Goal: Task Accomplishment & Management: Manage account settings

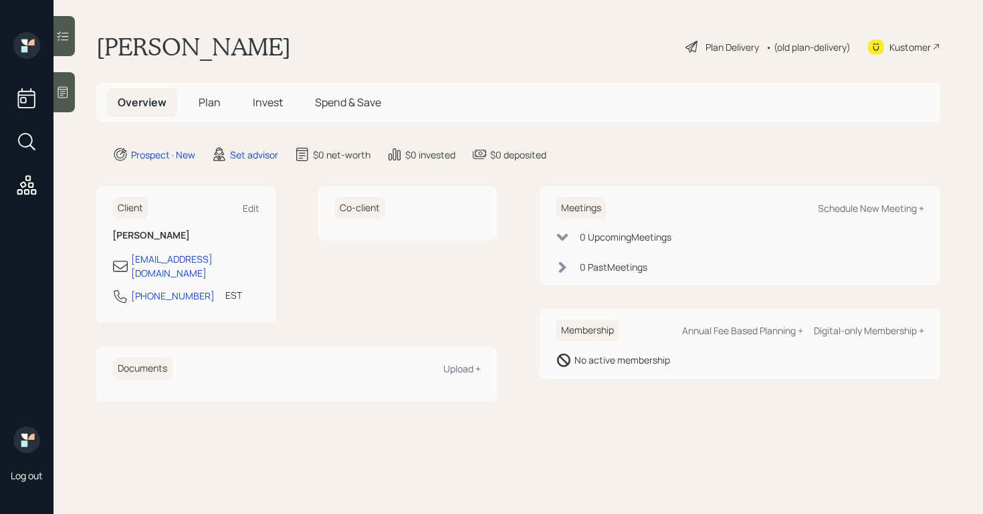
click at [75, 94] on div at bounding box center [63, 92] width 21 height 40
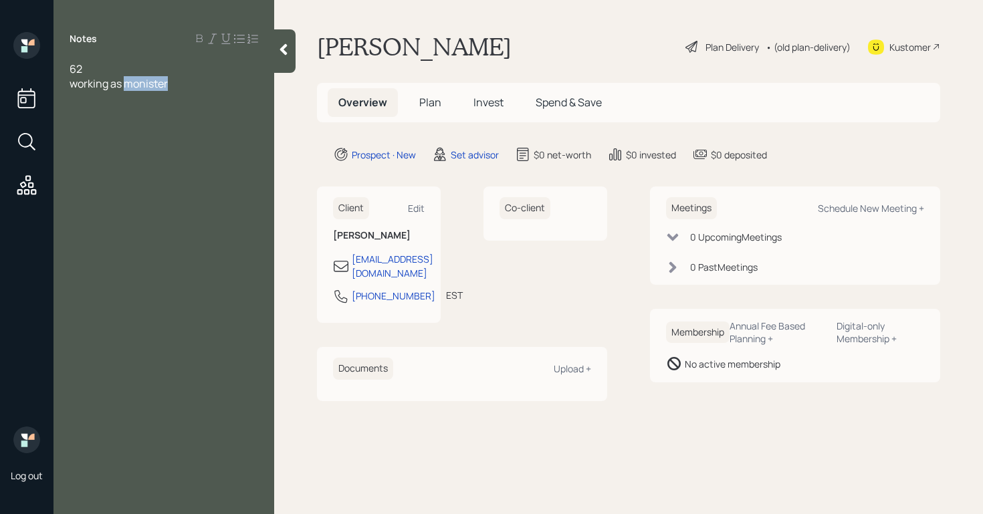
click at [140, 83] on span "working as monister" at bounding box center [119, 83] width 98 height 15
click at [192, 79] on div "working as minister" at bounding box center [164, 83] width 189 height 15
click at [112, 104] on span "married school" at bounding box center [106, 98] width 73 height 15
click at [209, 96] on div "married wife is school" at bounding box center [164, 98] width 189 height 15
click at [133, 100] on span "married wife is school teacher $50K" at bounding box center [157, 98] width 174 height 15
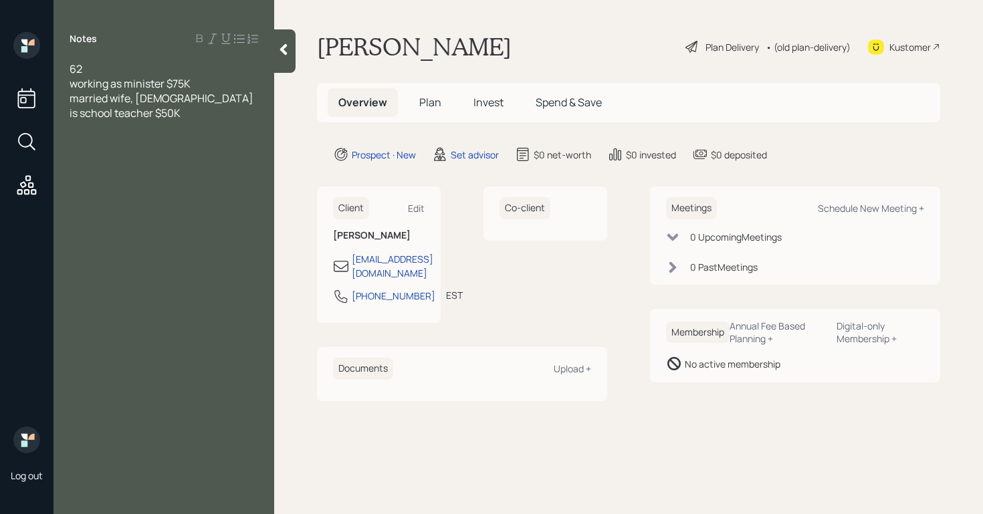
click at [116, 113] on div "married wife, [DEMOGRAPHIC_DATA] is school teacher $50K" at bounding box center [164, 105] width 189 height 29
click at [101, 142] on span "roght IRA $8" at bounding box center [99, 142] width 59 height 15
click at [104, 155] on div "$7K" at bounding box center [164, 157] width 189 height 15
click at [126, 204] on span "mutual funs 40k" at bounding box center [110, 201] width 80 height 15
click at [162, 197] on div "mutual funds 40k" at bounding box center [164, 201] width 189 height 15
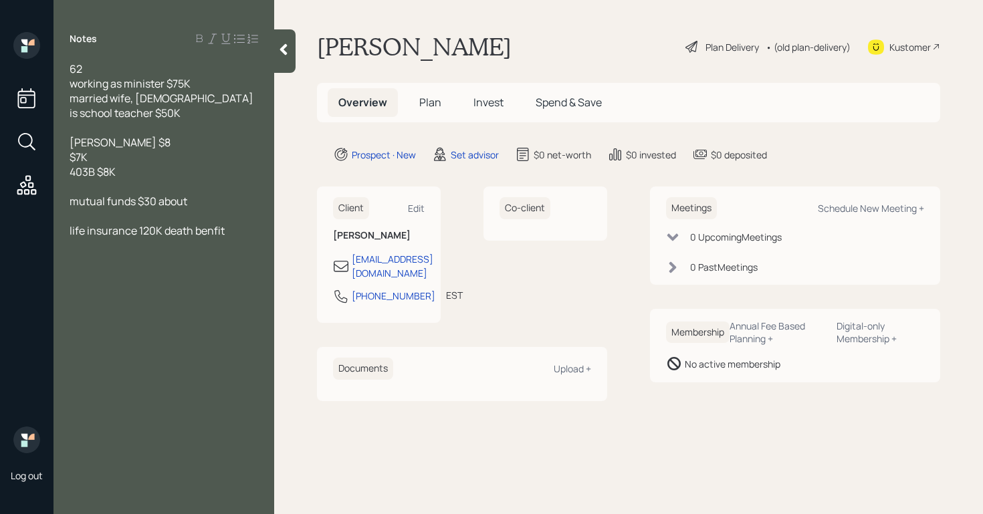
click at [237, 238] on div "Notes 62 working as minister $75K married wife, [DEMOGRAPHIC_DATA] is school te…" at bounding box center [163, 265] width 221 height 466
click at [243, 235] on div "life insurance 120K death benfit" at bounding box center [164, 230] width 189 height 15
drag, startPoint x: 117, startPoint y: 262, endPoint x: 19, endPoint y: 250, distance: 98.3
click at [11, 254] on div "Log out Notes 62 working as minister $75K married wife, [DEMOGRAPHIC_DATA] is s…" at bounding box center [491, 257] width 983 height 514
click at [128, 265] on div "$12K" at bounding box center [164, 260] width 189 height 15
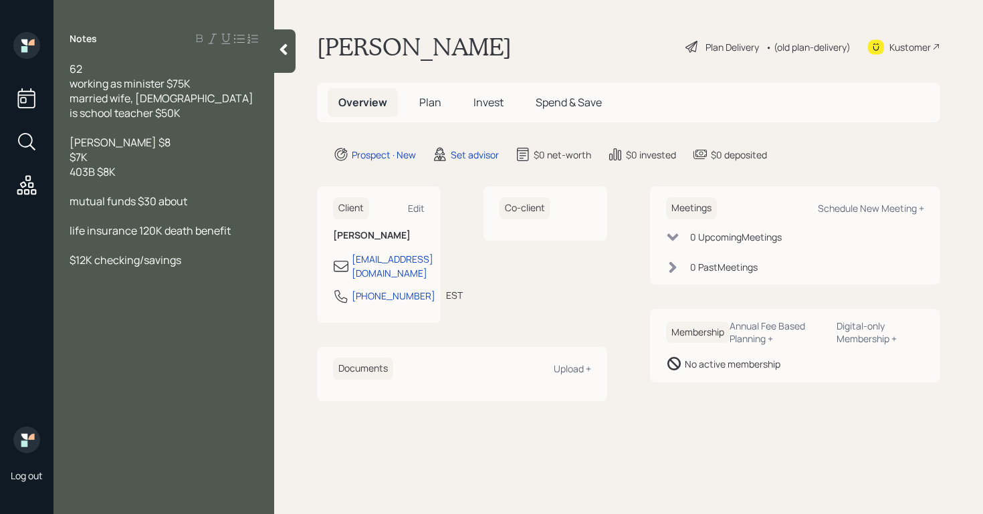
click at [217, 79] on div "working as minister $75K" at bounding box center [164, 83] width 189 height 15
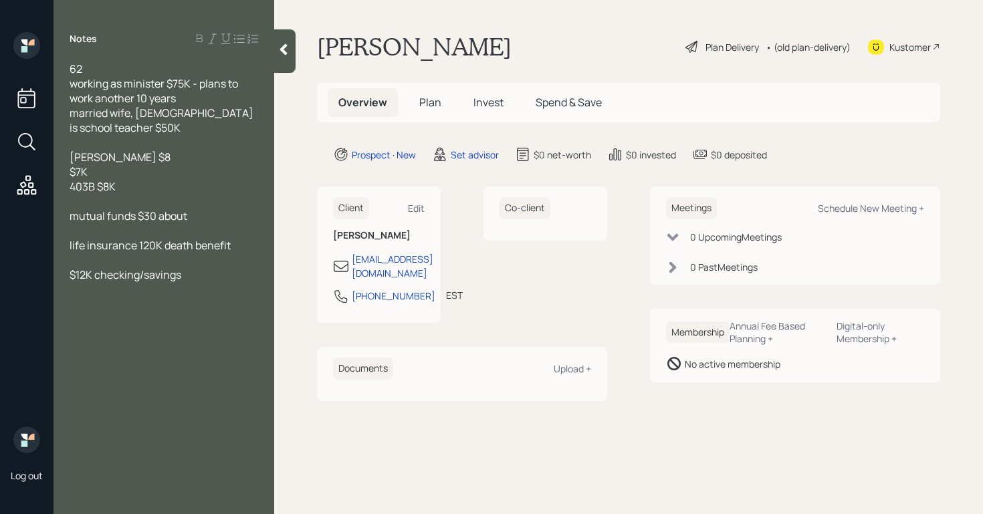
click at [113, 333] on div "Notes 62 working as minister $75K - plans to work another 10 years married wife…" at bounding box center [163, 265] width 221 height 466
click at [122, 319] on div "Notes 62 working as minister $75K - plans to work another 10 years married wife…" at bounding box center [163, 265] width 221 height 466
click at [199, 287] on div at bounding box center [164, 289] width 189 height 15
click at [131, 370] on div at bounding box center [164, 363] width 189 height 15
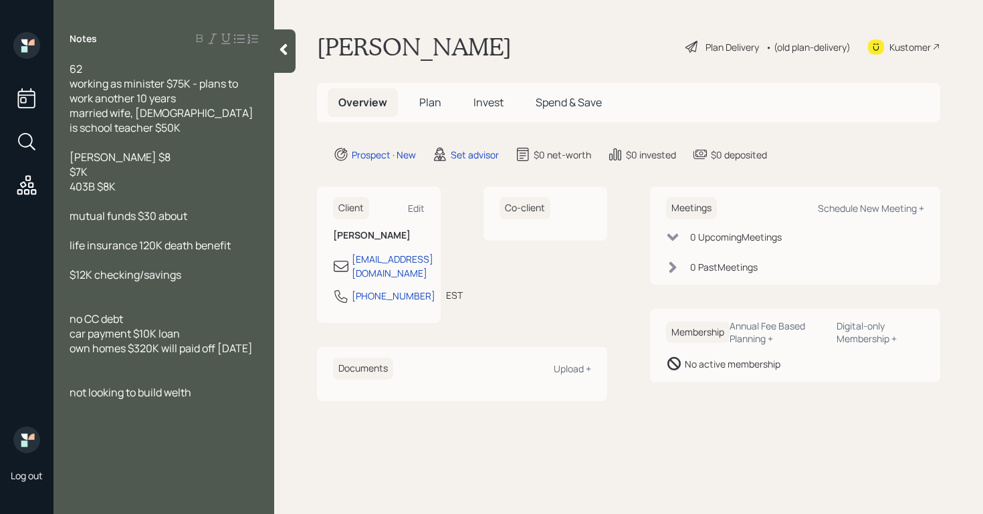
click at [223, 400] on div "not looking to build welth" at bounding box center [164, 392] width 189 height 15
click at [113, 174] on div "$7K" at bounding box center [164, 171] width 189 height 15
drag, startPoint x: 154, startPoint y: 218, endPoint x: 183, endPoint y: 213, distance: 28.5
click at [154, 218] on span "mutual funds $30 about" at bounding box center [129, 216] width 118 height 15
click at [125, 187] on div "403B $8K" at bounding box center [164, 186] width 189 height 15
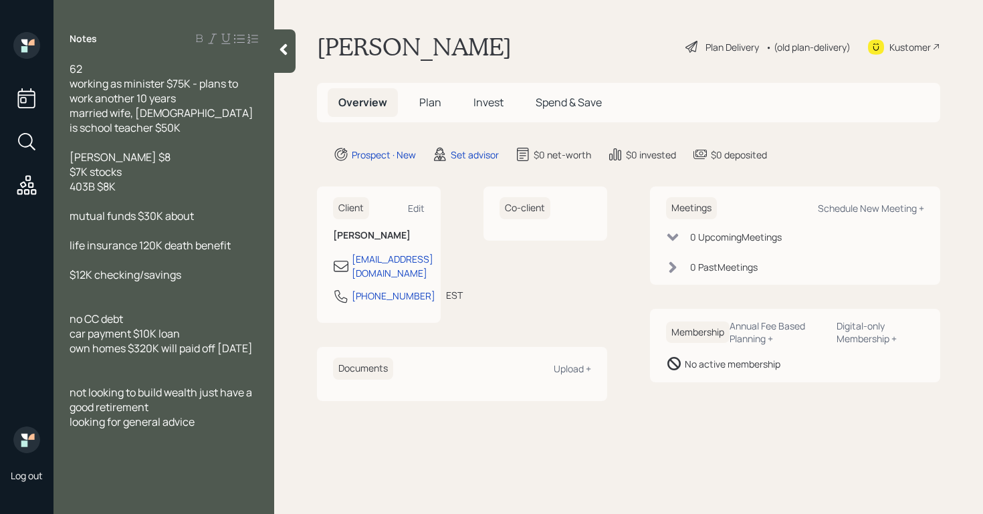
click at [135, 152] on div "[PERSON_NAME] $8" at bounding box center [164, 157] width 189 height 15
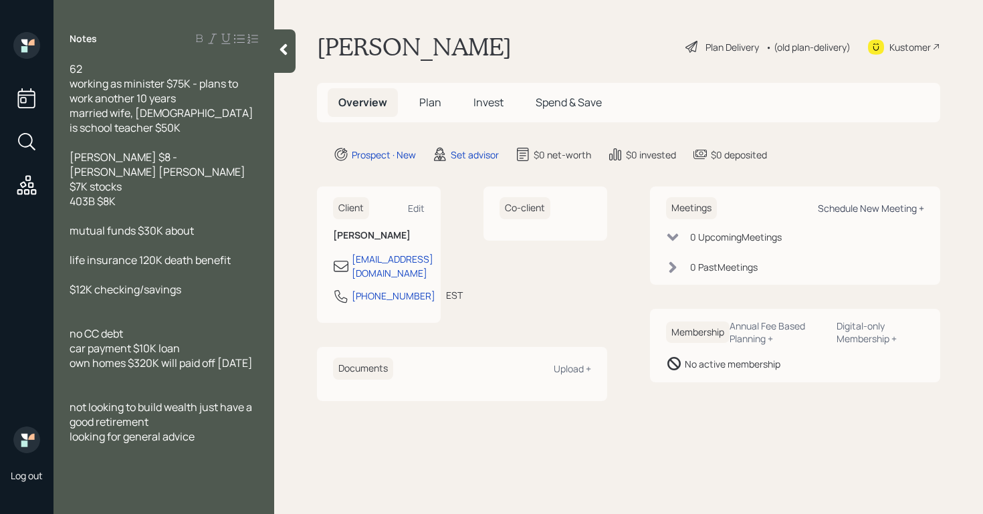
click at [891, 213] on div "Schedule New Meeting +" at bounding box center [871, 208] width 106 height 13
select select "round-[PERSON_NAME]"
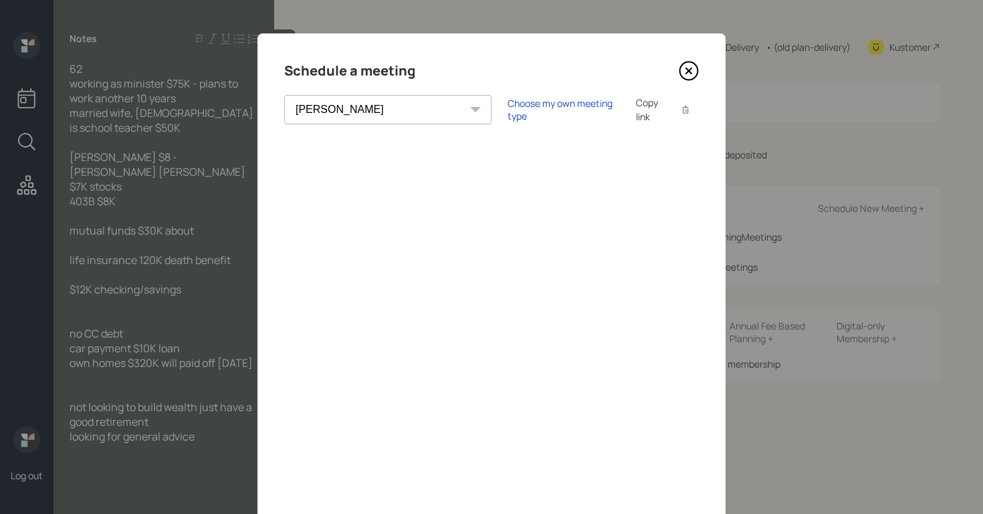
click at [686, 70] on icon at bounding box center [688, 70] width 5 height 5
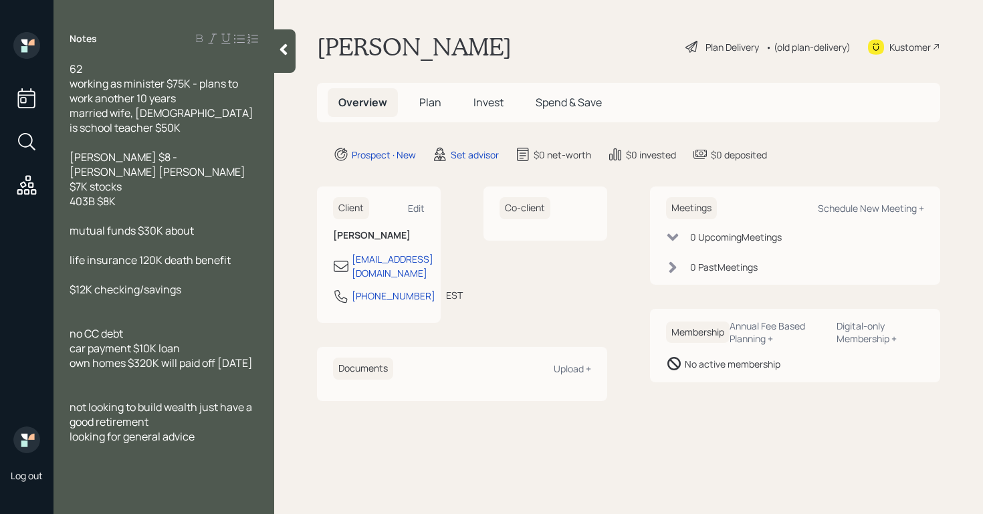
drag, startPoint x: 136, startPoint y: 175, endPoint x: 66, endPoint y: 170, distance: 71.1
click at [66, 170] on div "62 working as minister $75K - plans to work another 10 years married wife, [DEM…" at bounding box center [163, 253] width 221 height 382
click at [72, 223] on span "mutual funds $30K about" at bounding box center [132, 230] width 124 height 15
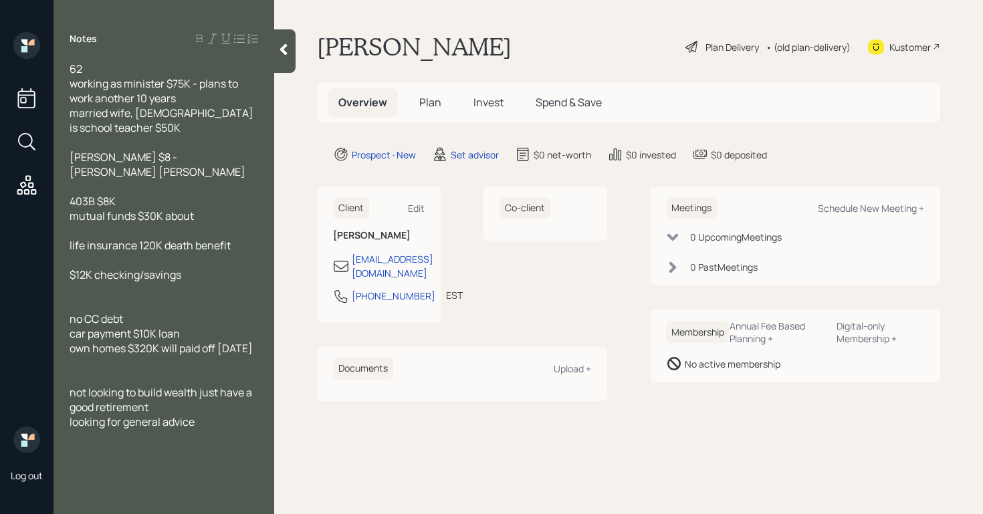
click at [138, 209] on span "mutual funds $30K about" at bounding box center [132, 216] width 124 height 15
drag, startPoint x: 227, startPoint y: 198, endPoint x: 207, endPoint y: 202, distance: 20.5
click at [200, 209] on span "mutual funds about $30K about" at bounding box center [147, 216] width 155 height 15
click at [169, 413] on div "not looking to build wealth just have a good retirement" at bounding box center [164, 399] width 189 height 29
click at [237, 341] on div "own homes $320K will paid off [DATE]" at bounding box center [164, 348] width 189 height 15
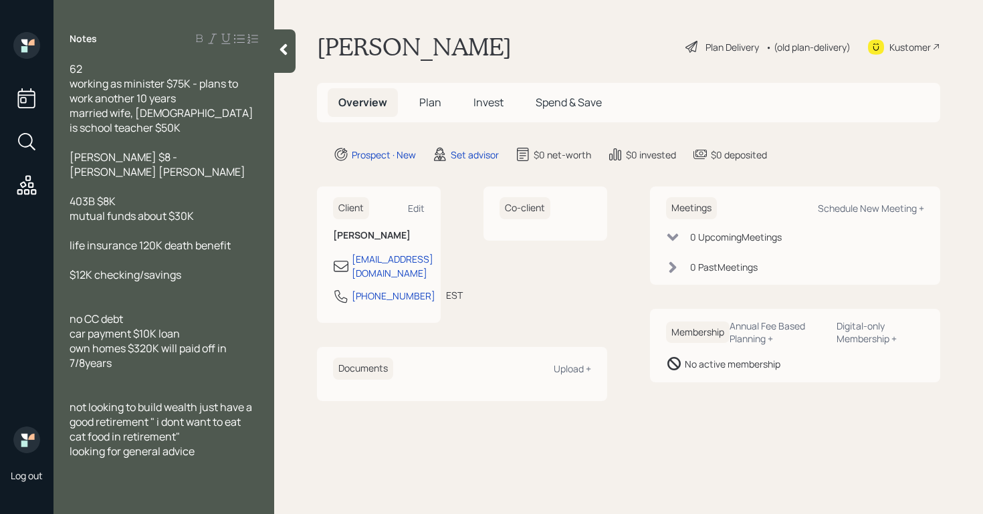
click at [90, 341] on span "own homes $320K will paid off in 7/8years" at bounding box center [149, 355] width 159 height 29
click at [134, 341] on span "owns homes $320K will paid off in 7/8years" at bounding box center [152, 355] width 164 height 29
click at [156, 353] on div "owns home value $320K will paid off in 7/8years" at bounding box center [164, 355] width 189 height 29
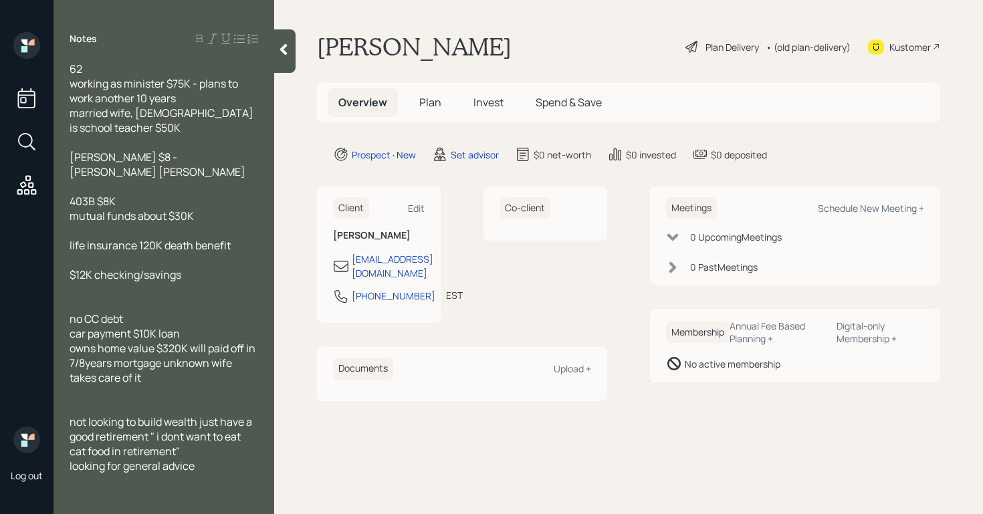
click at [70, 312] on span "no CC debt" at bounding box center [96, 319] width 53 height 15
